Goal: Find specific page/section: Find specific page/section

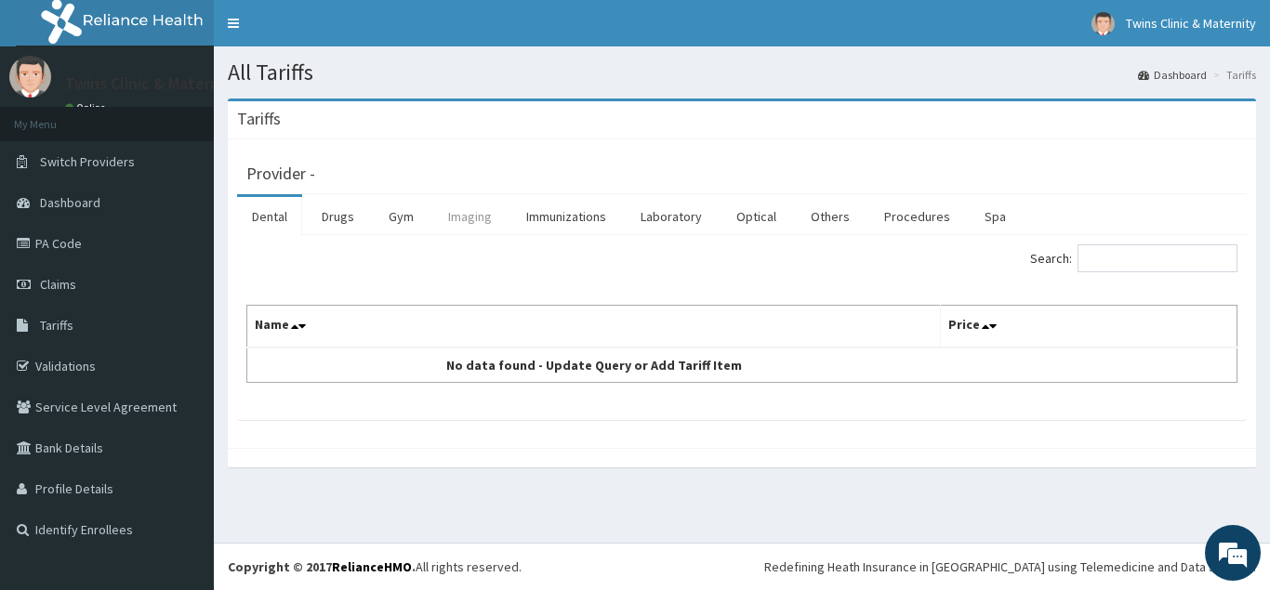
click at [488, 222] on link "Imaging" at bounding box center [469, 216] width 73 height 39
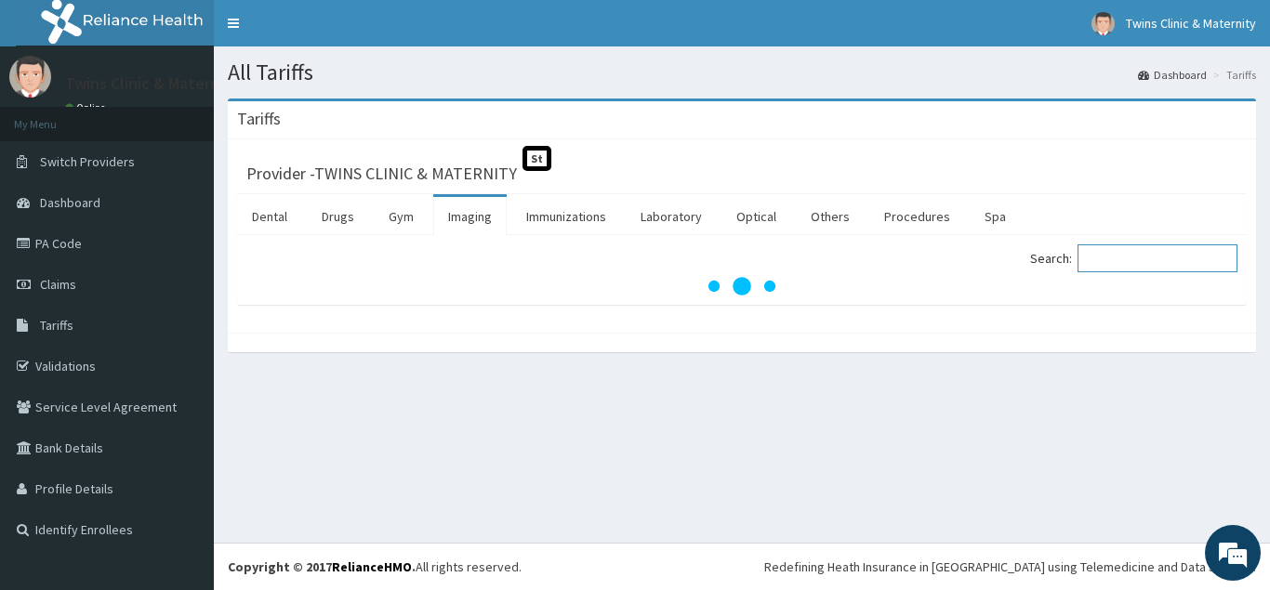
click at [1192, 259] on input "Search:" at bounding box center [1158, 259] width 160 height 28
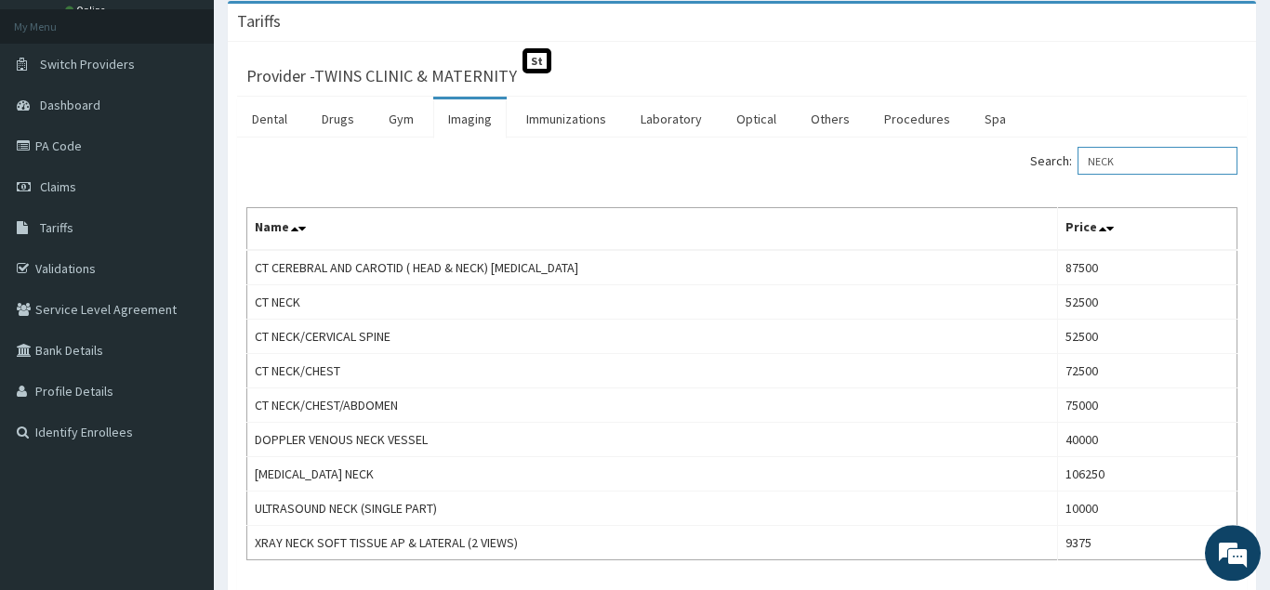
scroll to position [95, 0]
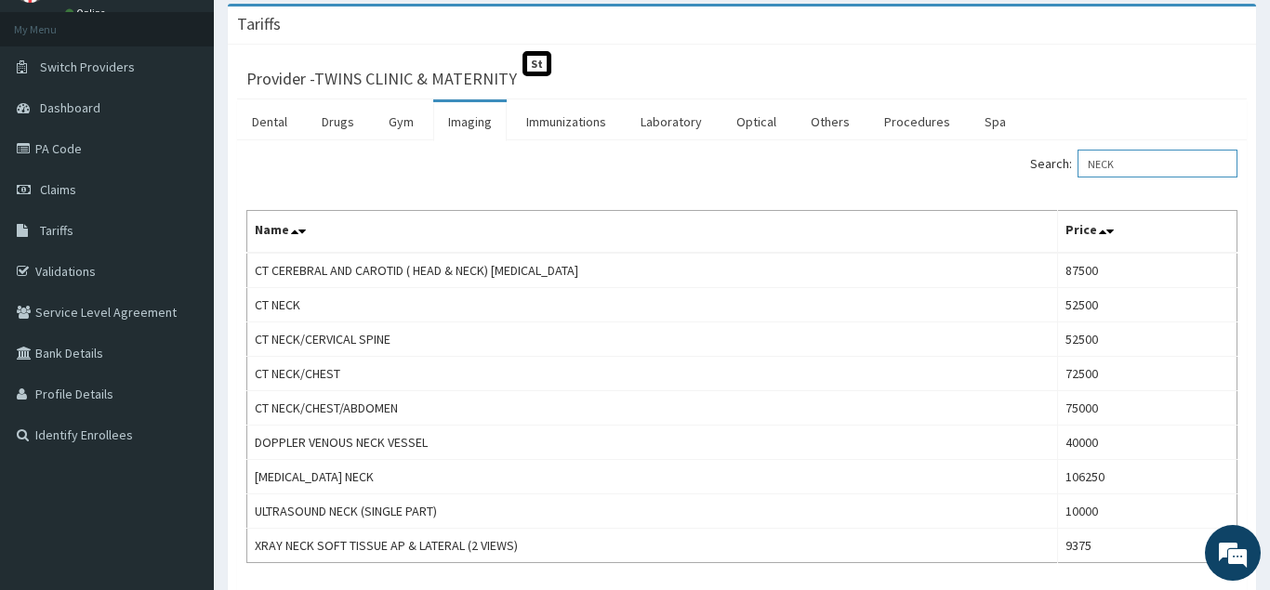
drag, startPoint x: 1136, startPoint y: 158, endPoint x: 1068, endPoint y: 159, distance: 67.9
click at [1078, 159] on input "NECK" at bounding box center [1158, 164] width 160 height 28
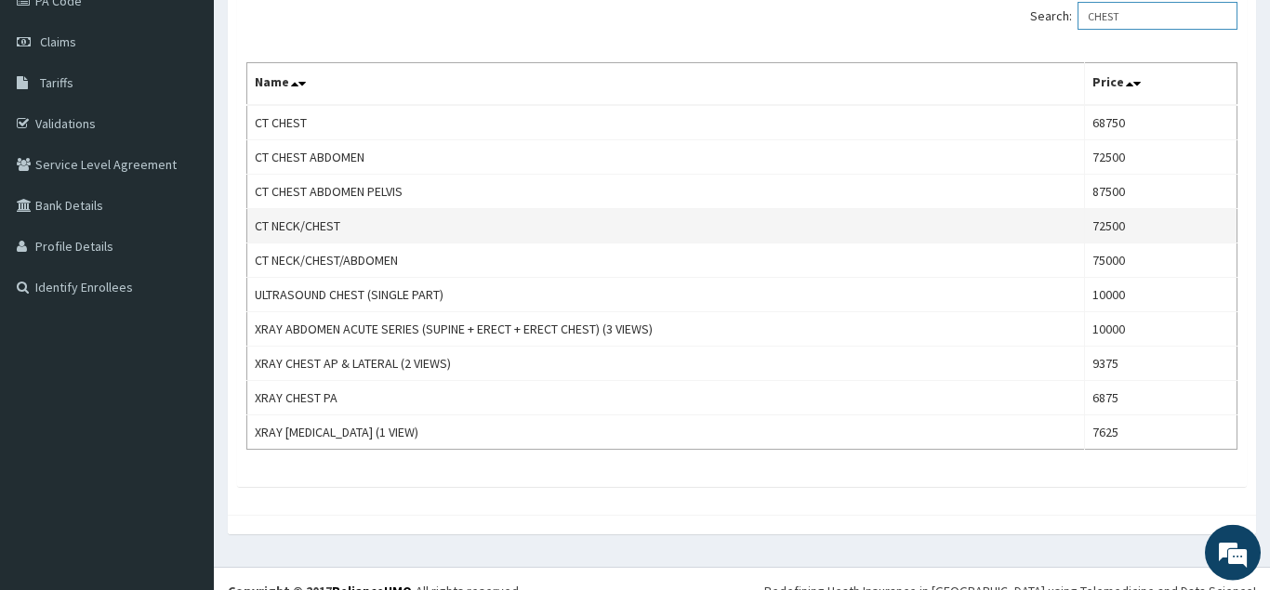
scroll to position [268, 0]
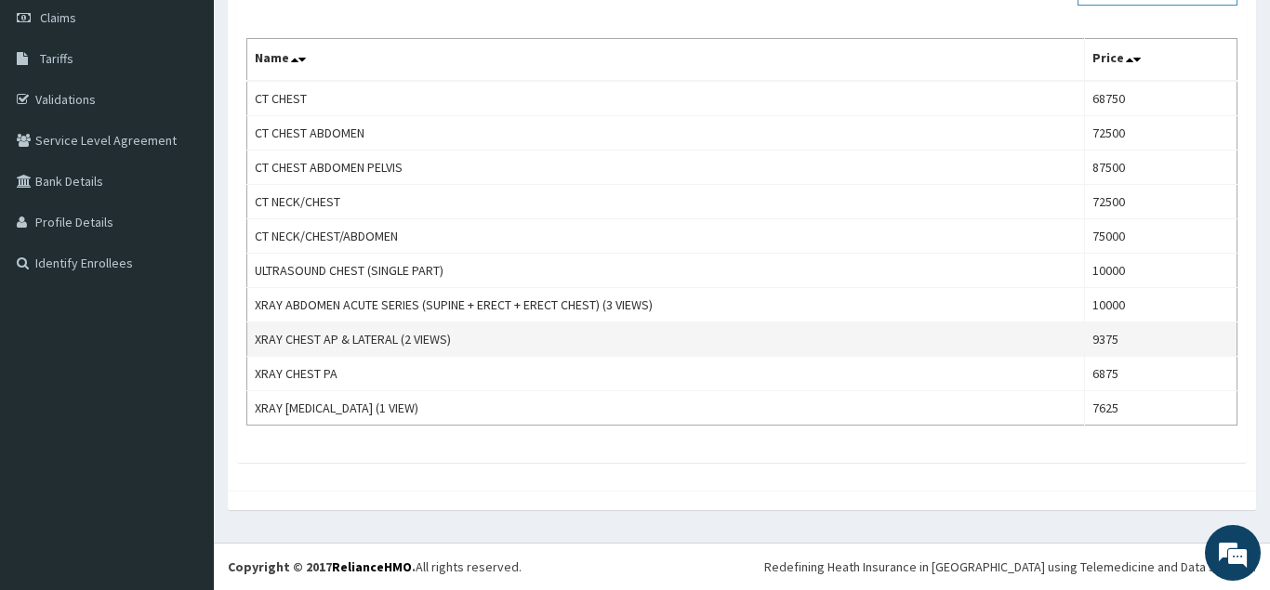
type input "CHEST"
click at [1047, 332] on td "XRAY CHEST AP & LATERAL (2 VIEWS)" at bounding box center [666, 340] width 838 height 34
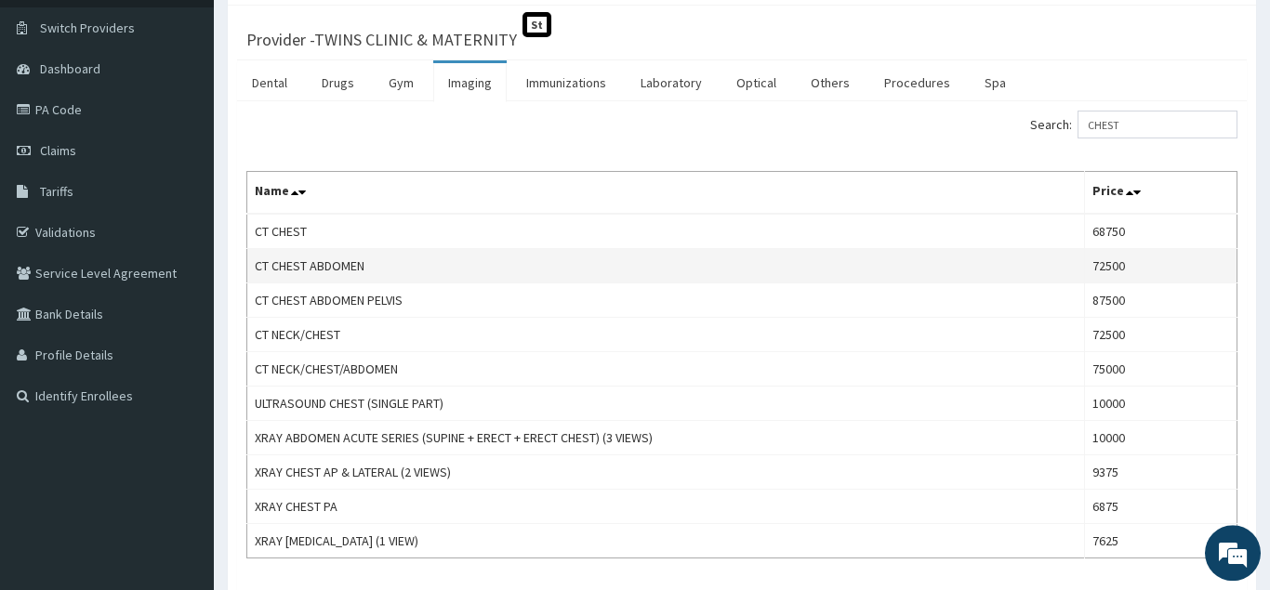
scroll to position [190, 0]
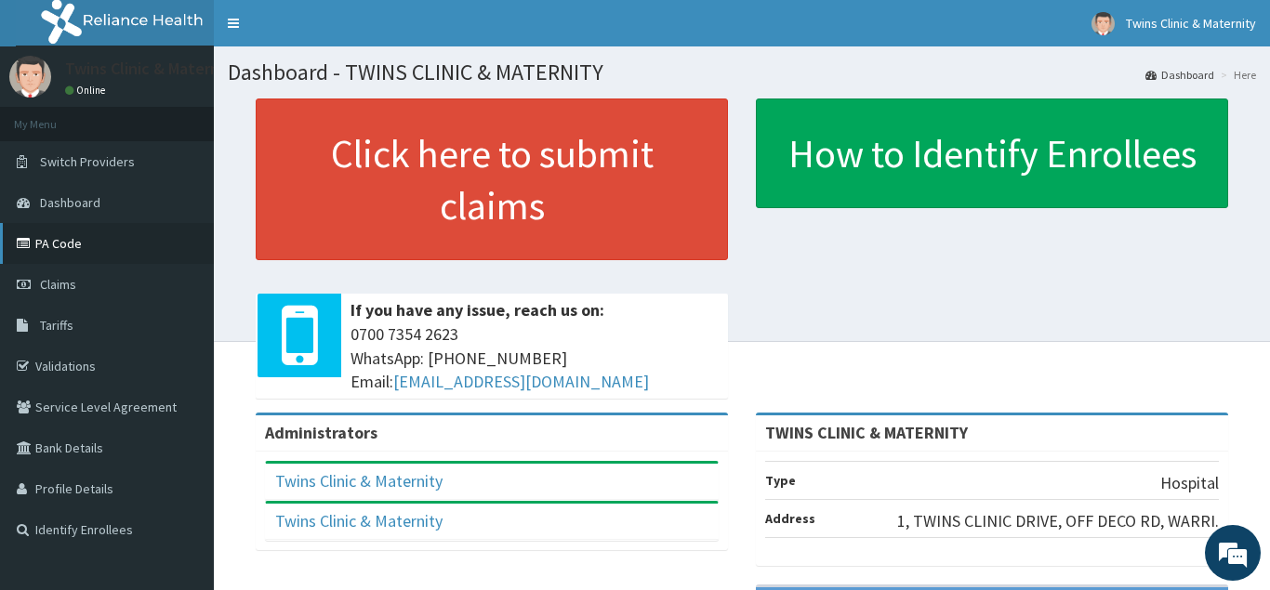
click at [58, 236] on link "PA Code" at bounding box center [107, 243] width 214 height 41
